Goal: Transaction & Acquisition: Purchase product/service

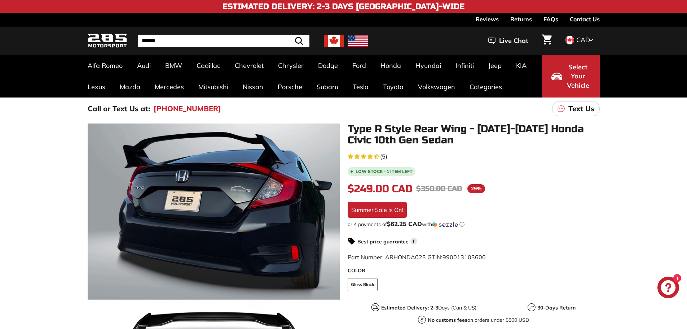
click at [329, 38] on img at bounding box center [334, 41] width 20 height 12
drag, startPoint x: 347, startPoint y: 128, endPoint x: 426, endPoint y: 126, distance: 78.3
click at [426, 126] on h1 "Type R Style Rear Wing - [DATE]-[DATE] Honda Civic 10th Gen Sedan" at bounding box center [474, 134] width 252 height 22
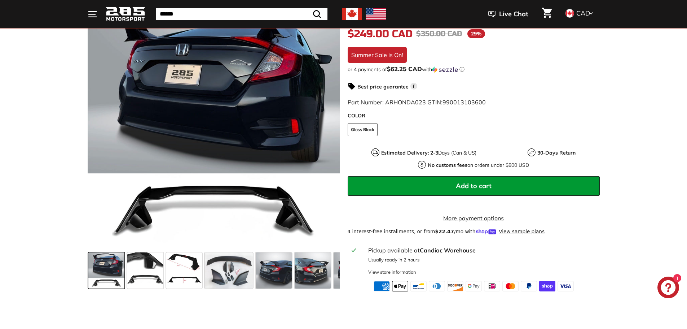
scroll to position [180, 0]
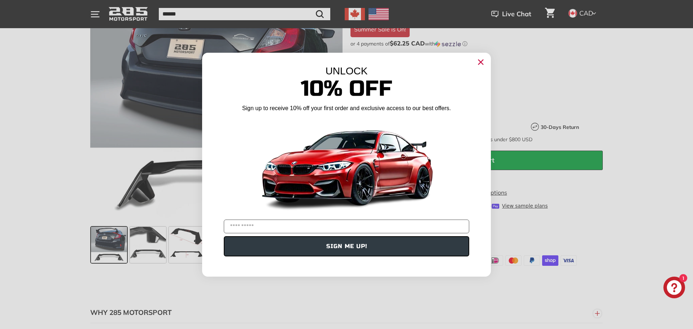
click at [481, 61] on icon "Close dialog" at bounding box center [480, 62] width 5 height 5
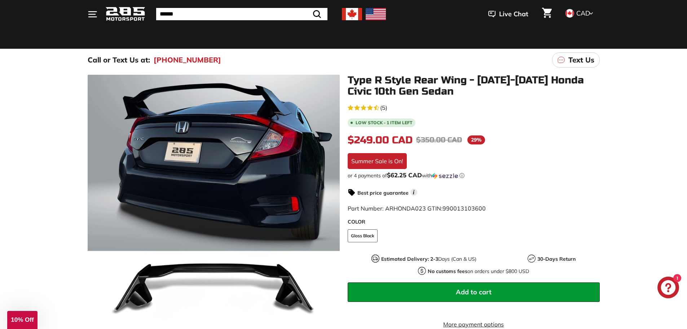
scroll to position [36, 0]
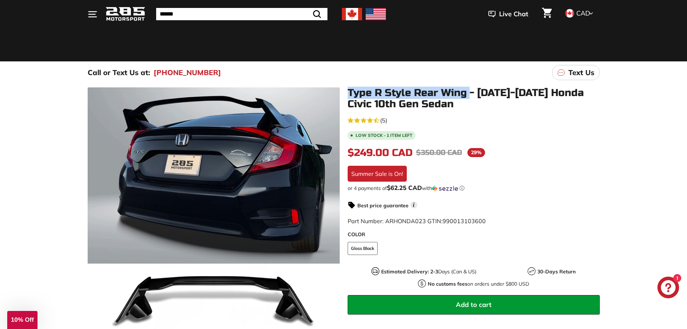
drag, startPoint x: 347, startPoint y: 93, endPoint x: 469, endPoint y: 96, distance: 122.3
click at [469, 96] on div "Type R Style Rear Wing - [DATE]-[DATE] Honda Civic 10th Gen Sedan 4.2 rating (5…" at bounding box center [470, 248] width 260 height 323
copy h1 "Type R Style Rear Wing"
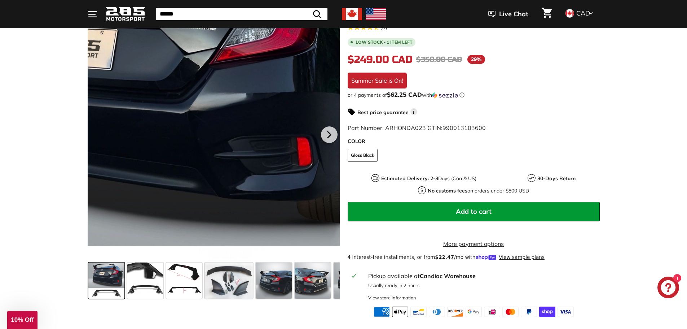
scroll to position [144, 0]
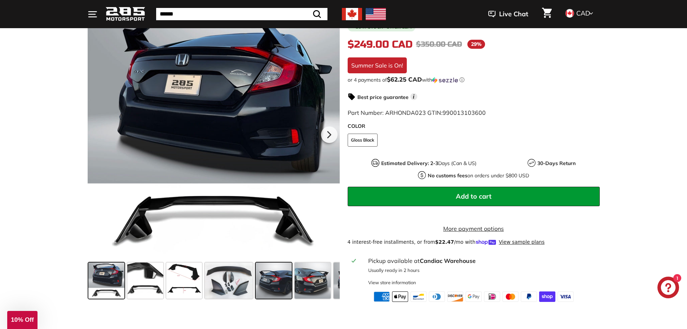
click at [269, 272] on span at bounding box center [274, 280] width 36 height 36
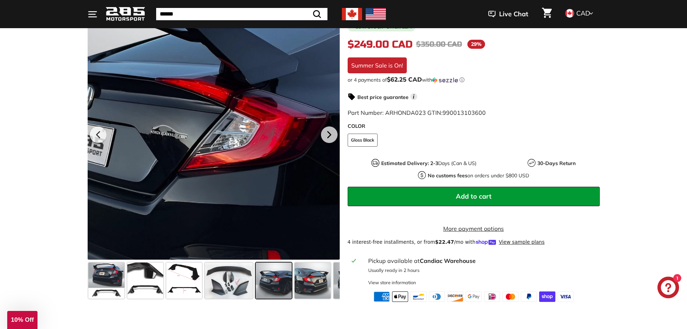
click at [223, 112] on div at bounding box center [214, 133] width 252 height 252
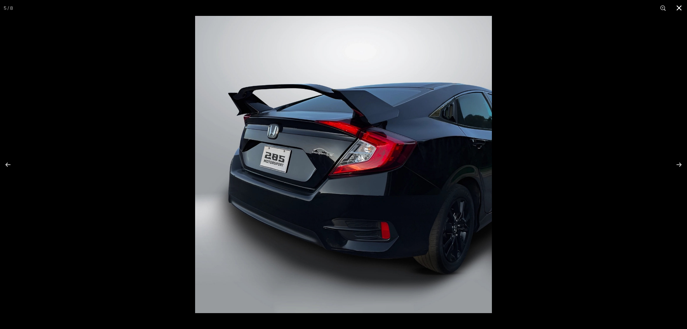
click at [680, 5] on button at bounding box center [679, 8] width 16 height 16
